Goal: Information Seeking & Learning: Find specific fact

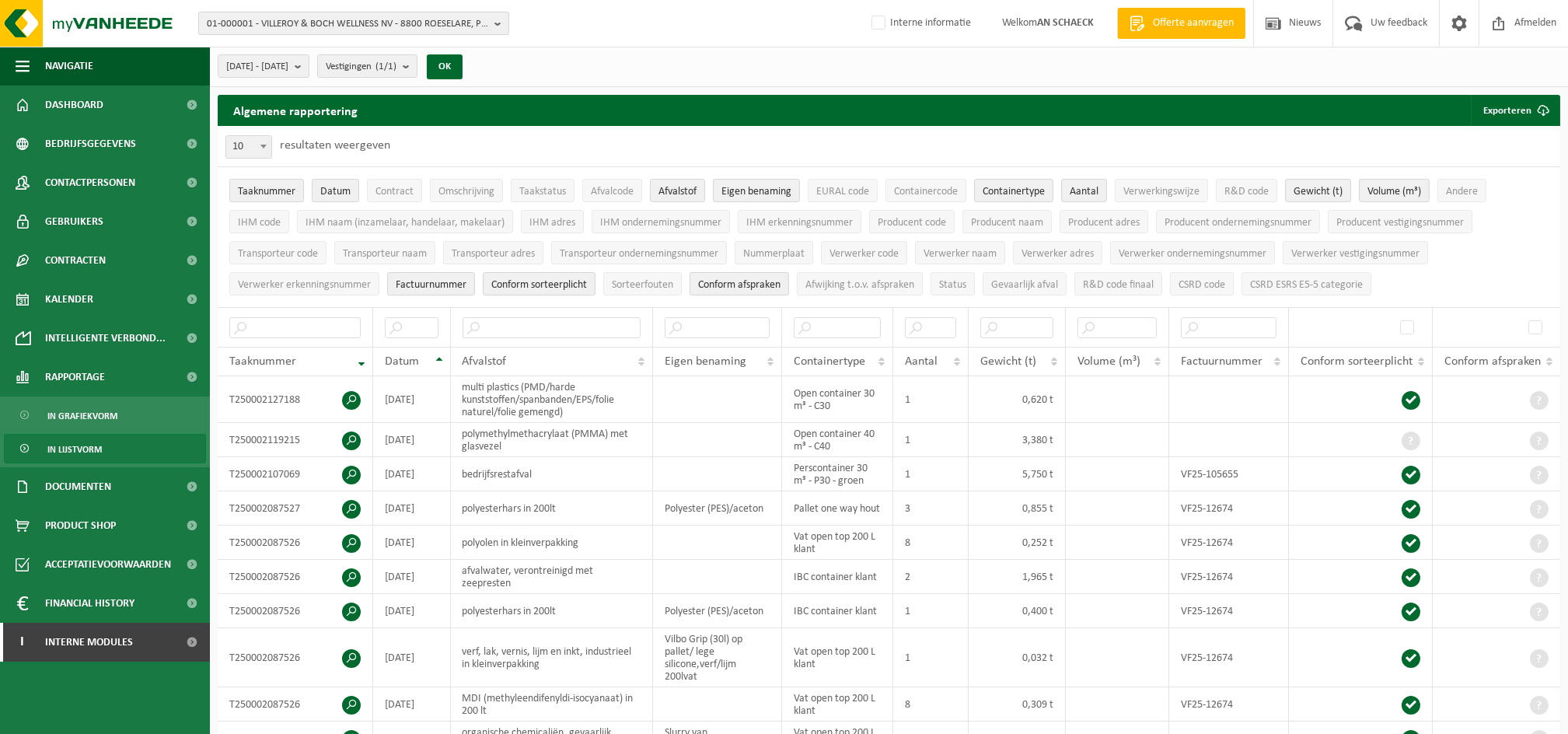
click at [294, 28] on span "01-000001 - VILLEROY & BOCH WELLNESS NV - 8800 ROESELARE, POPULIERSTRAAT 1" at bounding box center [347, 23] width 282 height 23
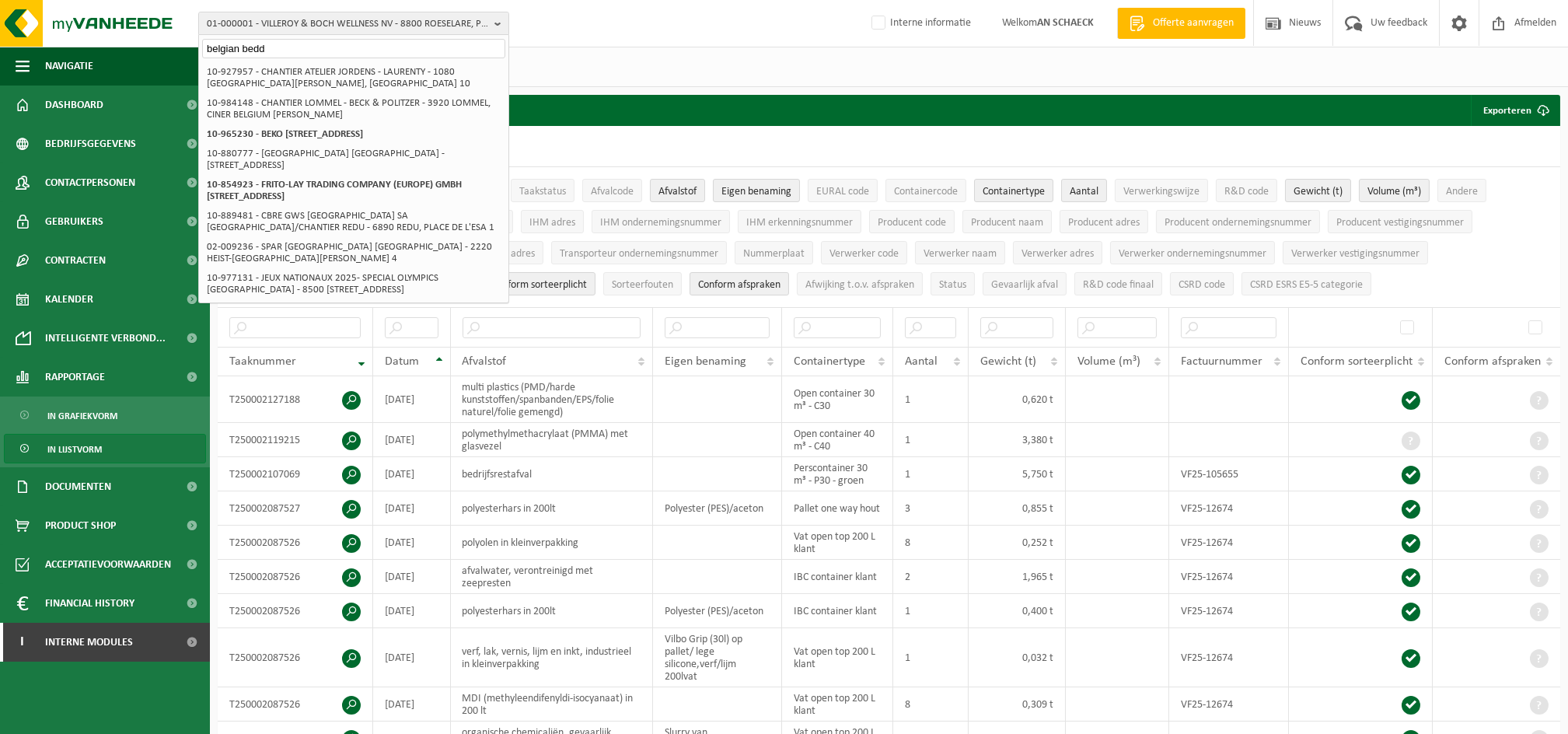
click at [237, 48] on input "belgian bedd" at bounding box center [354, 48] width 303 height 19
click at [341, 42] on input "belgian bedd" at bounding box center [354, 48] width 303 height 19
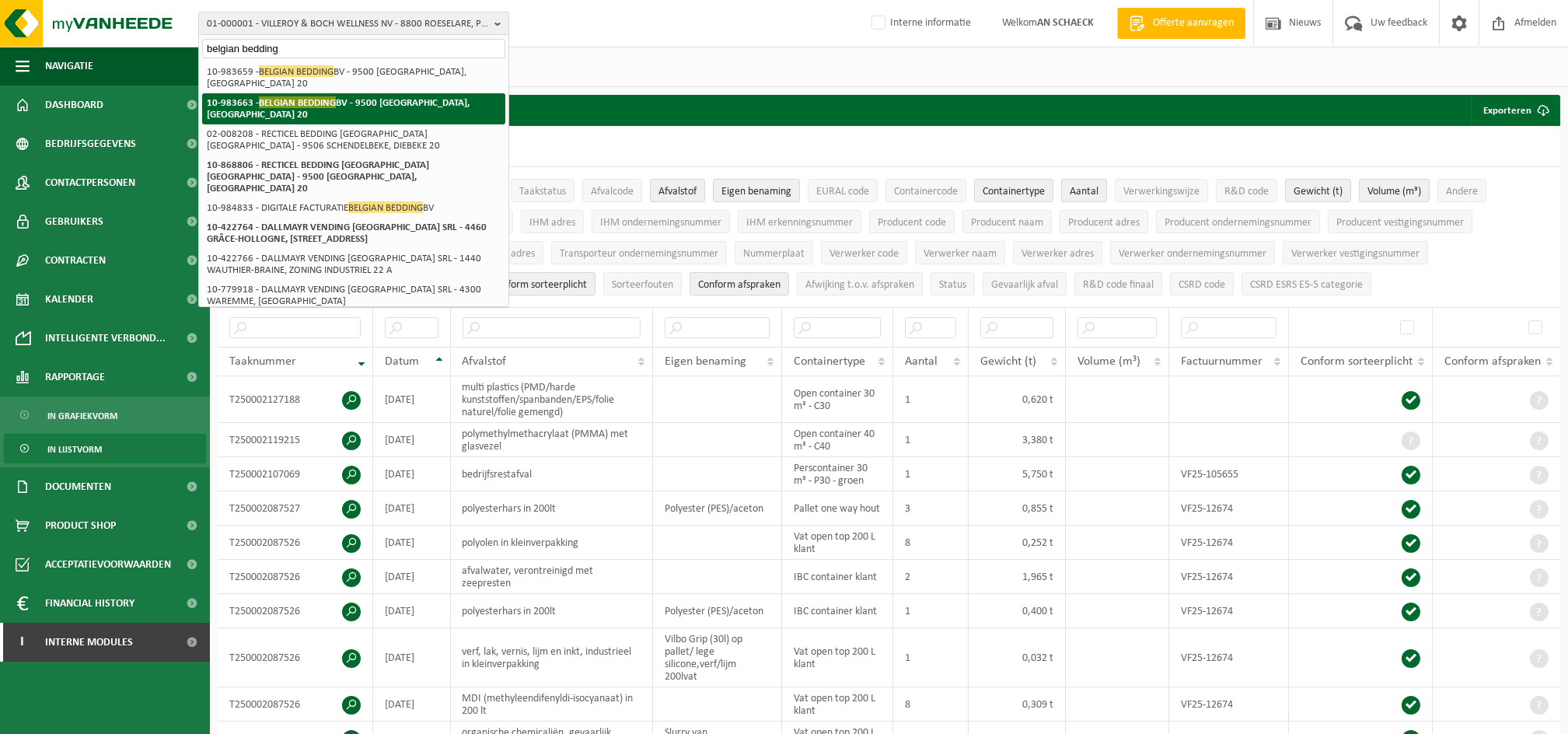
type input "belgian bedding"
click at [336, 109] on li "10-983663 - BELGIAN BEDDING BV - 9500 GERAARDSBERGEN, DIEBEKE 20" at bounding box center [354, 109] width 303 height 31
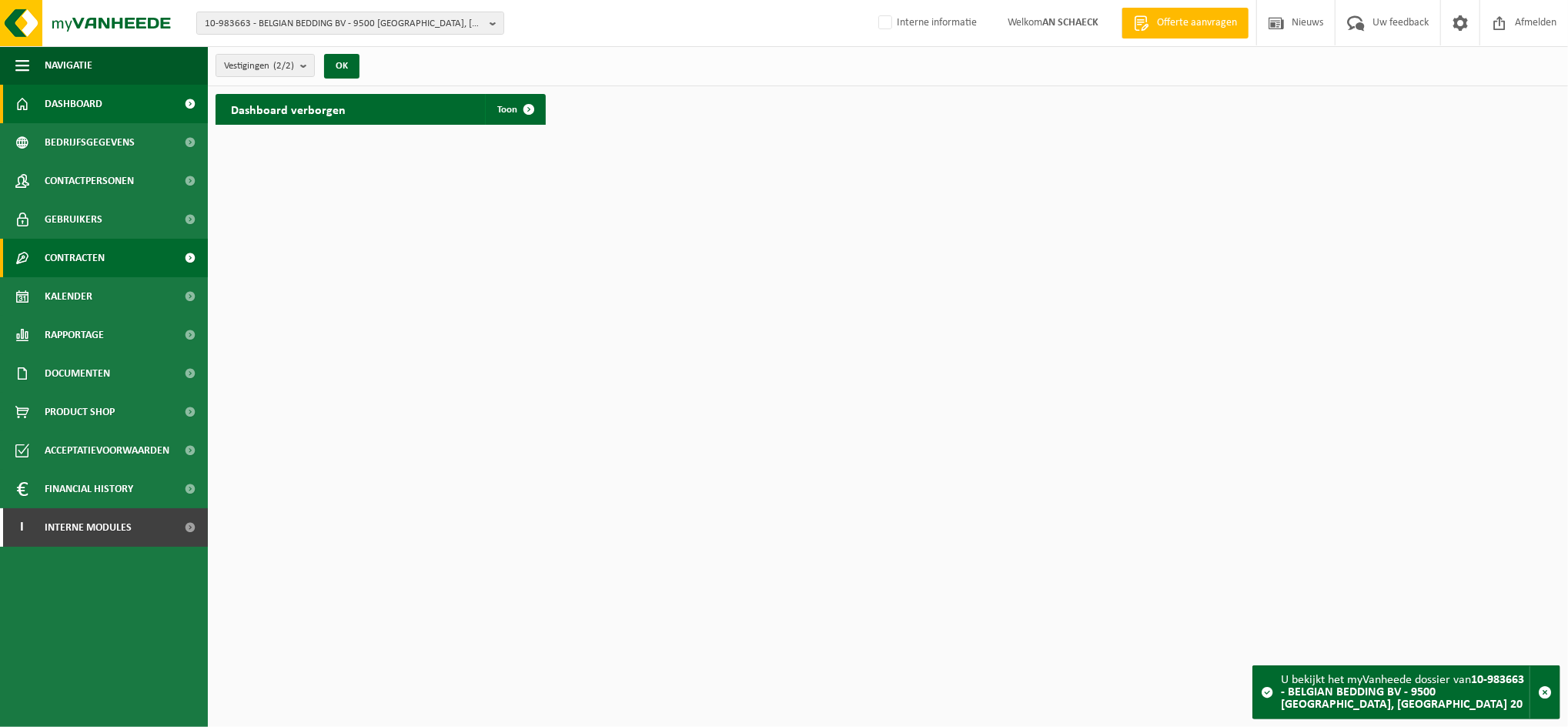
click at [98, 257] on span "Contracten" at bounding box center [74, 258] width 60 height 39
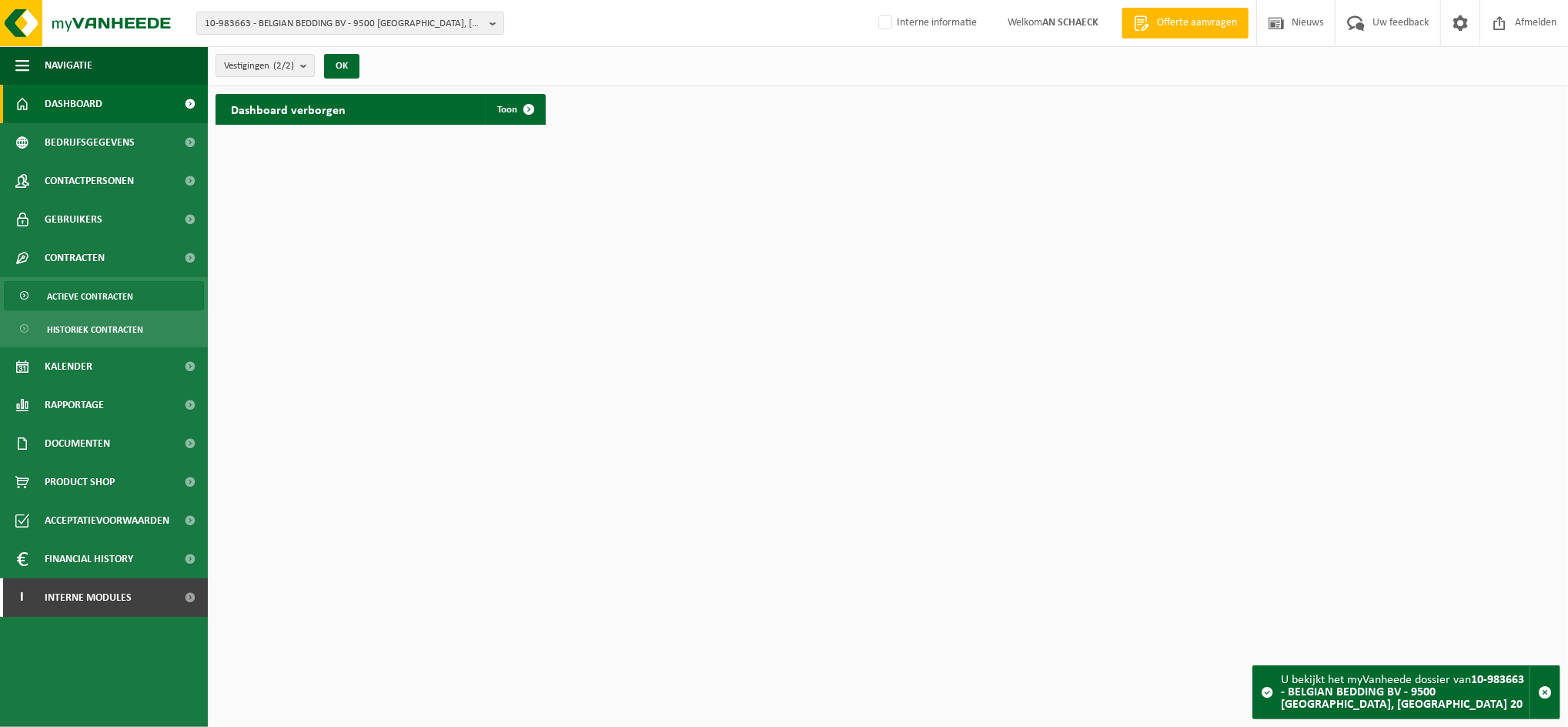
click at [82, 297] on span "Actieve contracten" at bounding box center [90, 296] width 86 height 29
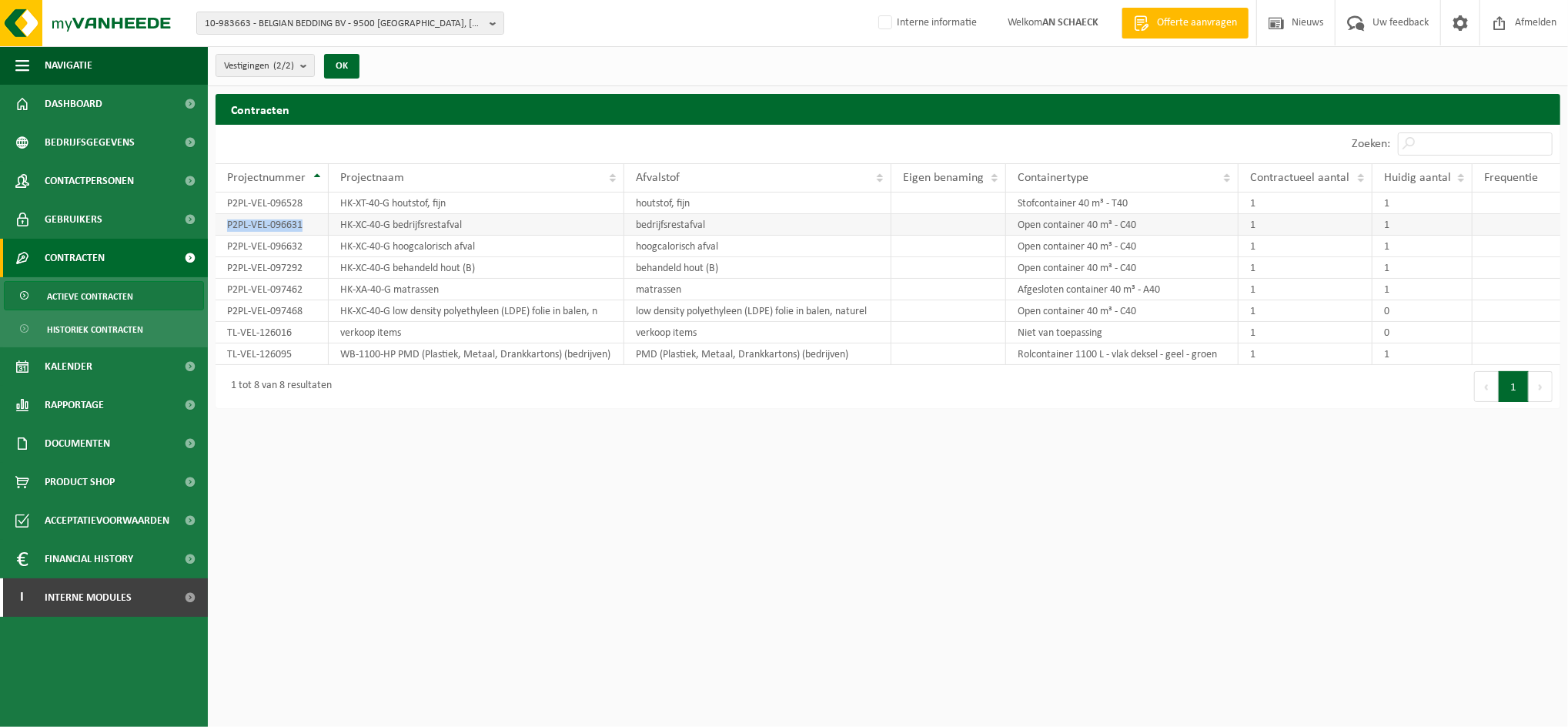
drag, startPoint x: 228, startPoint y: 223, endPoint x: 311, endPoint y: 217, distance: 83.2
click at [311, 217] on td "P2PL-VEL-096631" at bounding box center [272, 224] width 113 height 21
copy td "P2PL-VEL-096631"
drag, startPoint x: 299, startPoint y: 288, endPoint x: 216, endPoint y: 280, distance: 83.4
click at [216, 280] on td "P2PL-VEL-097462" at bounding box center [272, 289] width 113 height 21
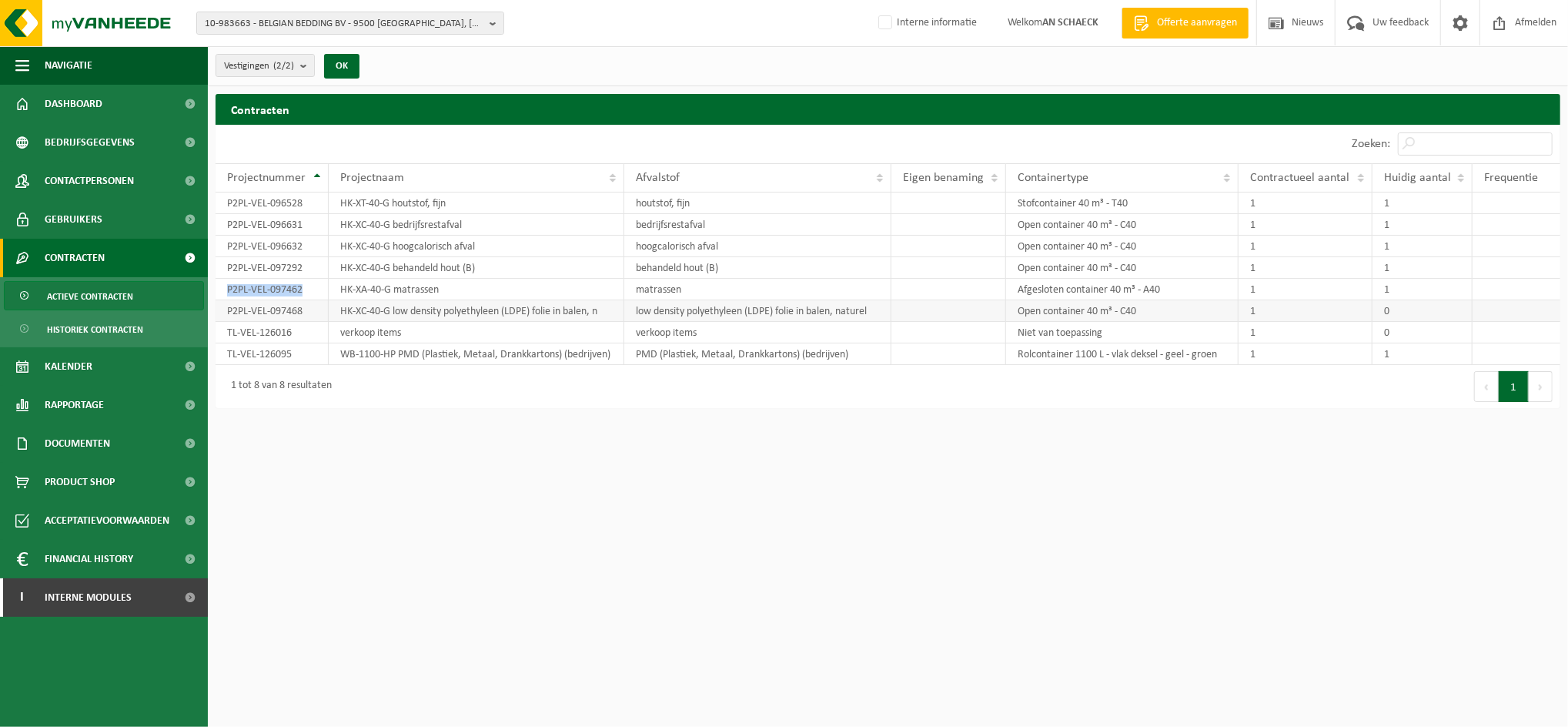
copy td "P2PL-VEL-097462"
drag, startPoint x: 224, startPoint y: 242, endPoint x: 322, endPoint y: 253, distance: 98.6
click at [322, 253] on td "P2PL-VEL-096632" at bounding box center [272, 246] width 113 height 21
copy td "P2PL-VEL-096632"
